Goal: Check status

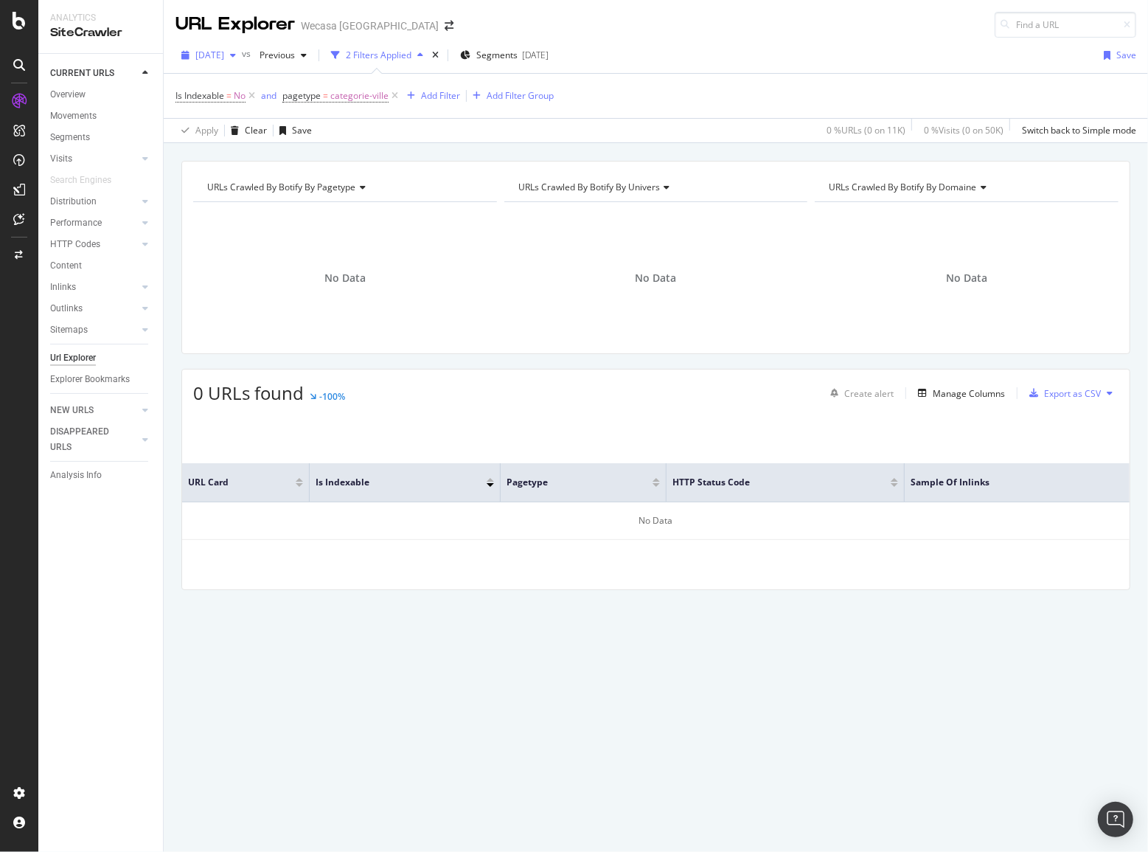
click at [242, 55] on div "button" at bounding box center [233, 55] width 18 height 9
click at [297, 185] on div "[DATE]" at bounding box center [247, 190] width 100 height 13
